Goal: Information Seeking & Learning: Learn about a topic

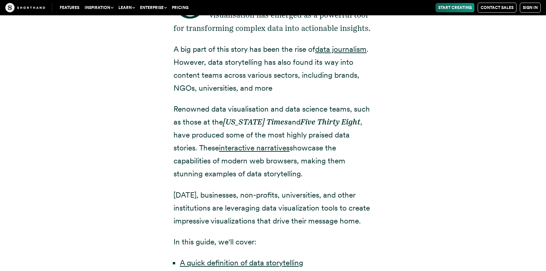
scroll to position [339, 0]
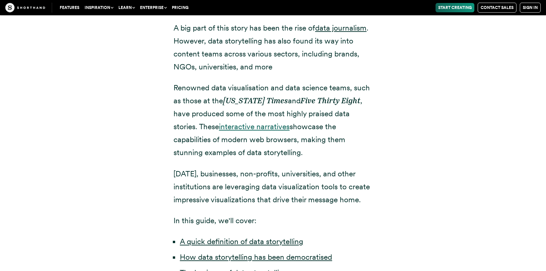
click at [271, 127] on link "interactive narratives" at bounding box center [254, 126] width 71 height 9
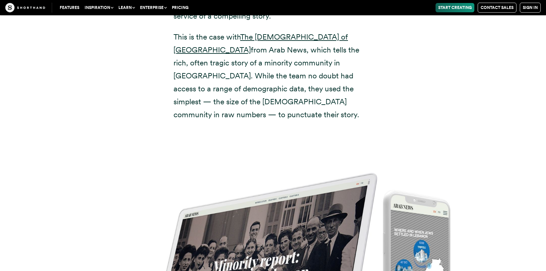
scroll to position [4172, 0]
click at [266, 32] on link "The [DEMOGRAPHIC_DATA] of [GEOGRAPHIC_DATA]" at bounding box center [260, 43] width 174 height 22
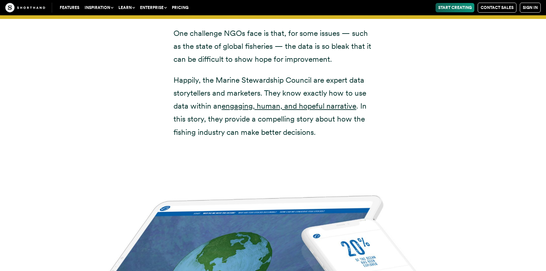
scroll to position [6206, 0]
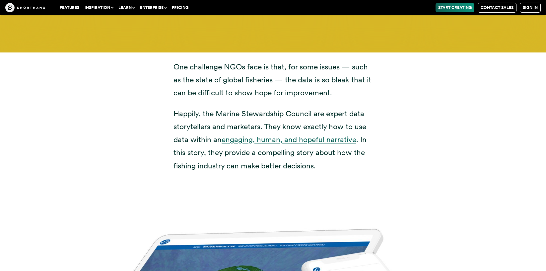
click at [345, 135] on link "engaging, human, and hopeful narrative" at bounding box center [289, 139] width 135 height 9
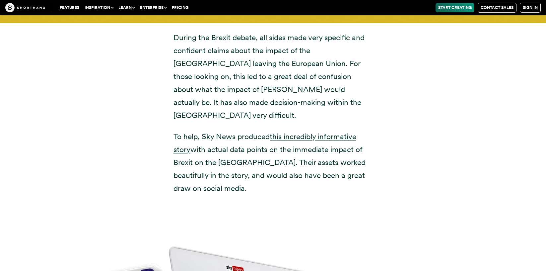
scroll to position [2507, 0]
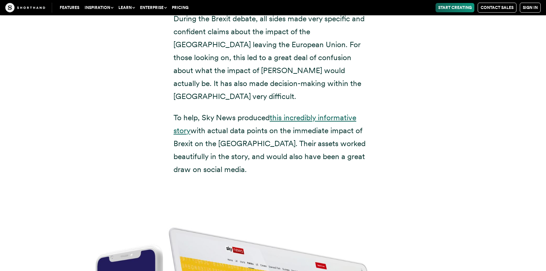
click at [314, 113] on link "this incredibly informative story" at bounding box center [264, 124] width 183 height 22
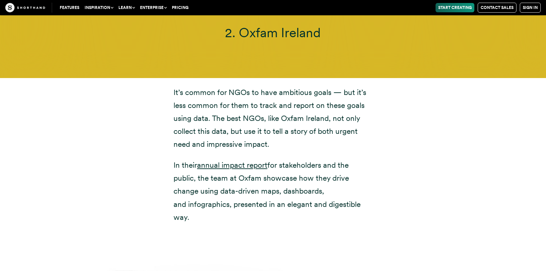
scroll to position [3258, 0]
click at [251, 161] on link "annual impact report" at bounding box center [232, 165] width 70 height 9
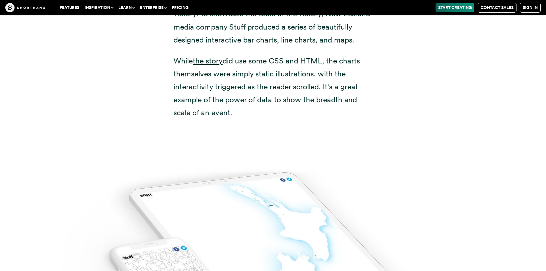
scroll to position [4957, 0]
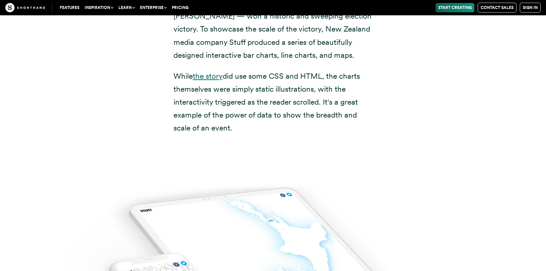
click at [209, 71] on link "the story" at bounding box center [208, 75] width 30 height 9
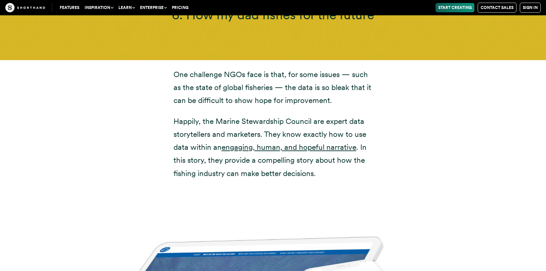
scroll to position [6207, 0]
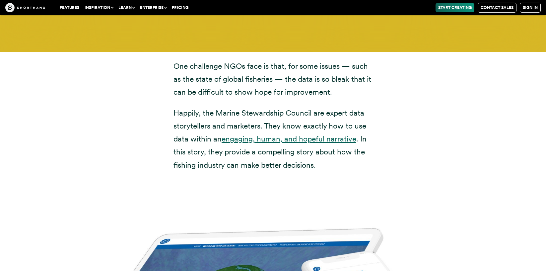
click at [329, 134] on link "engaging, human, and hopeful narrative" at bounding box center [289, 138] width 135 height 9
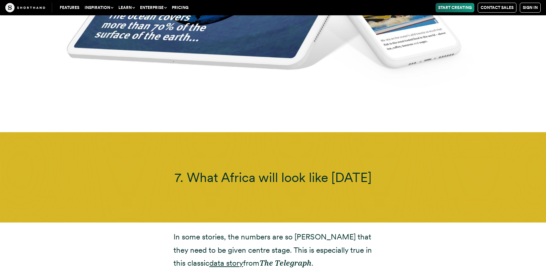
scroll to position [6903, 0]
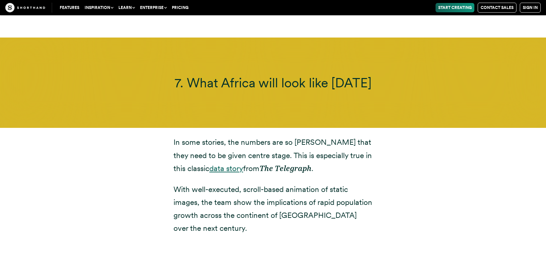
click at [209, 164] on link "data story" at bounding box center [226, 168] width 34 height 9
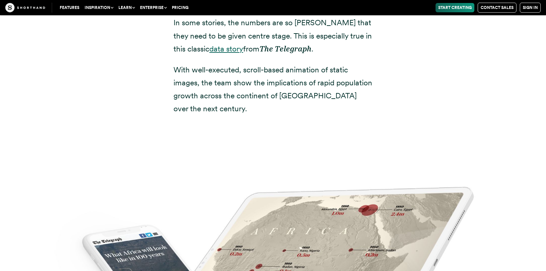
scroll to position [7090, 0]
